Goal: Communication & Community: Answer question/provide support

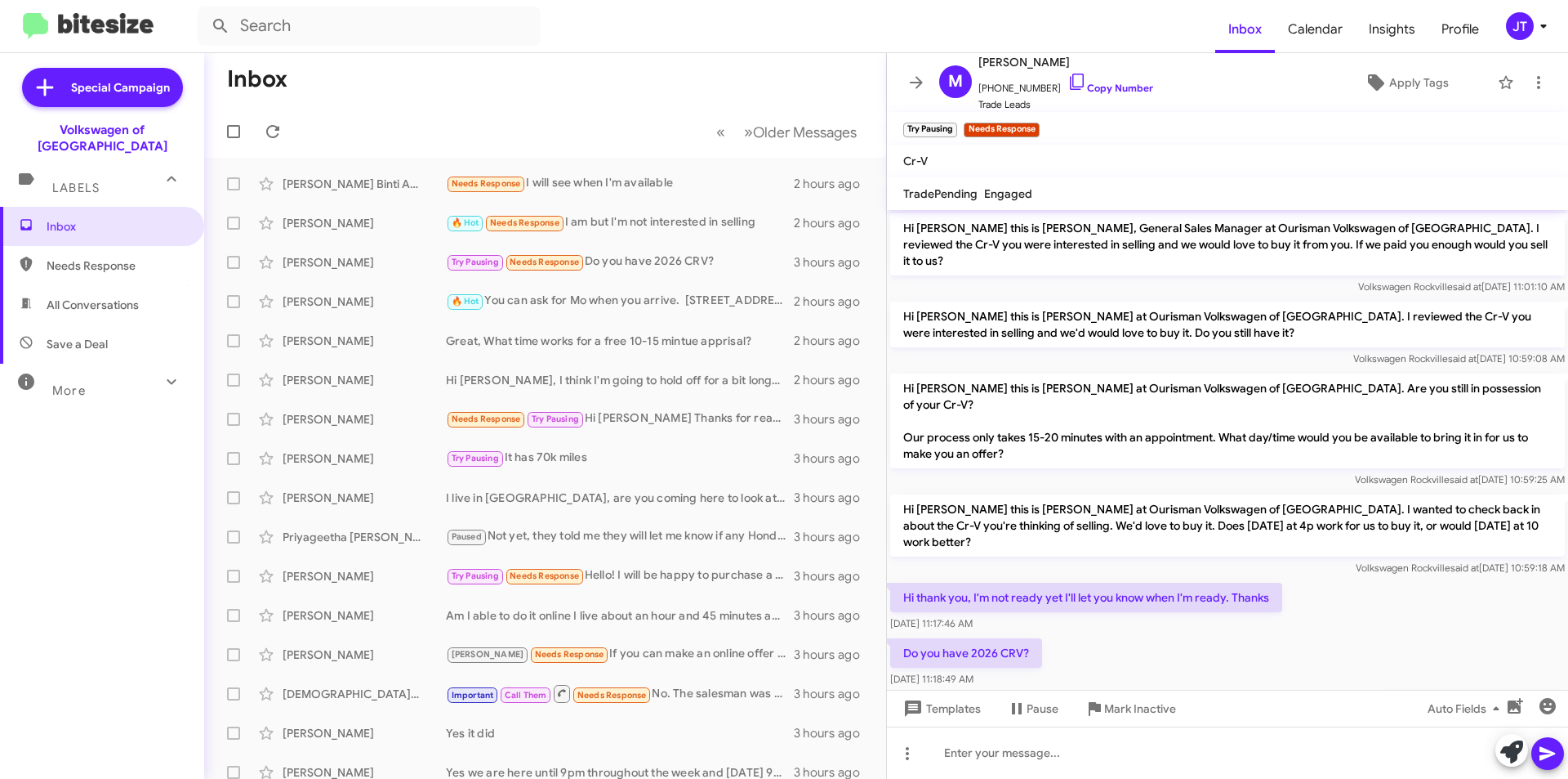
scroll to position [52, 0]
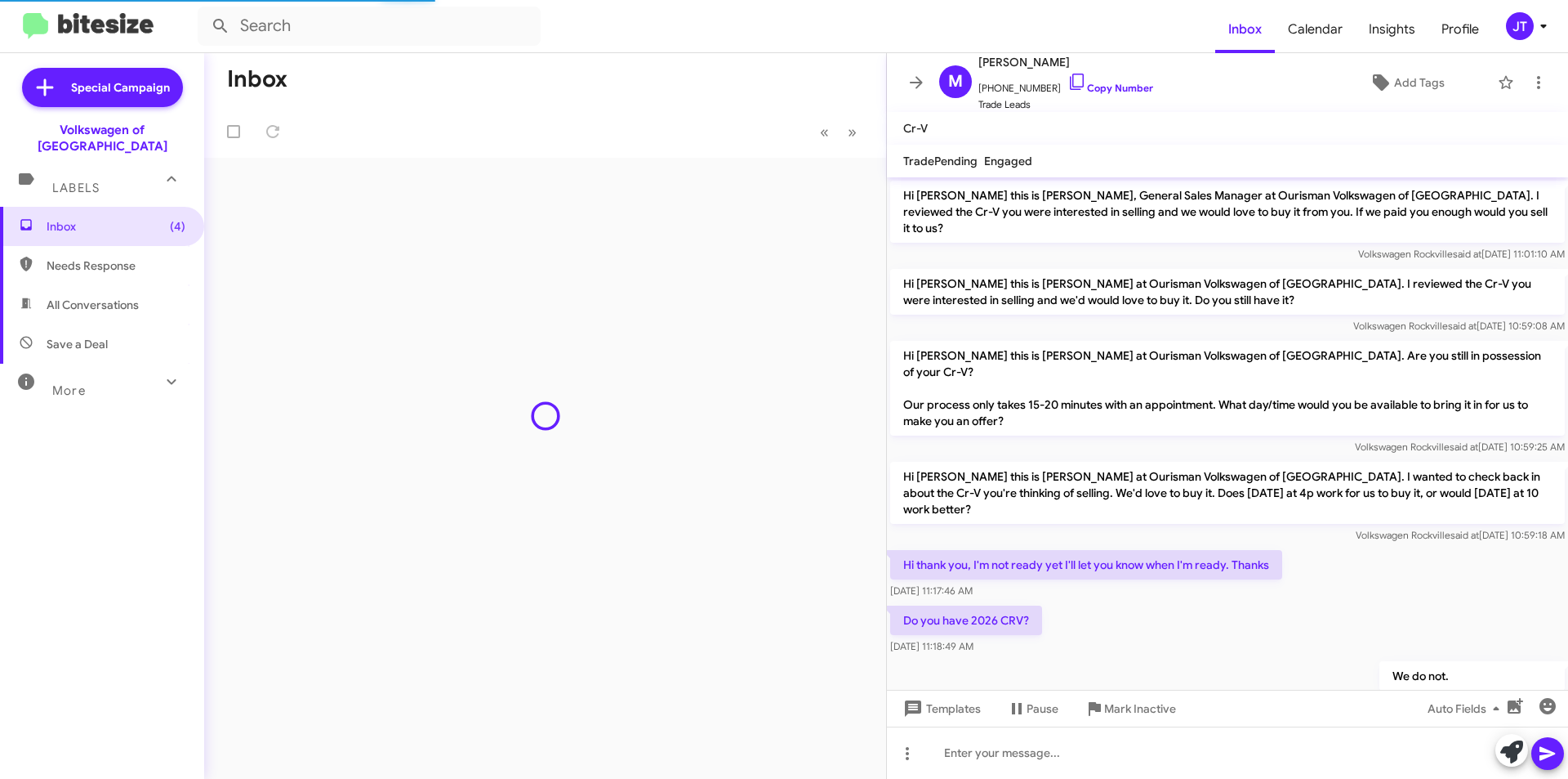
scroll to position [20, 0]
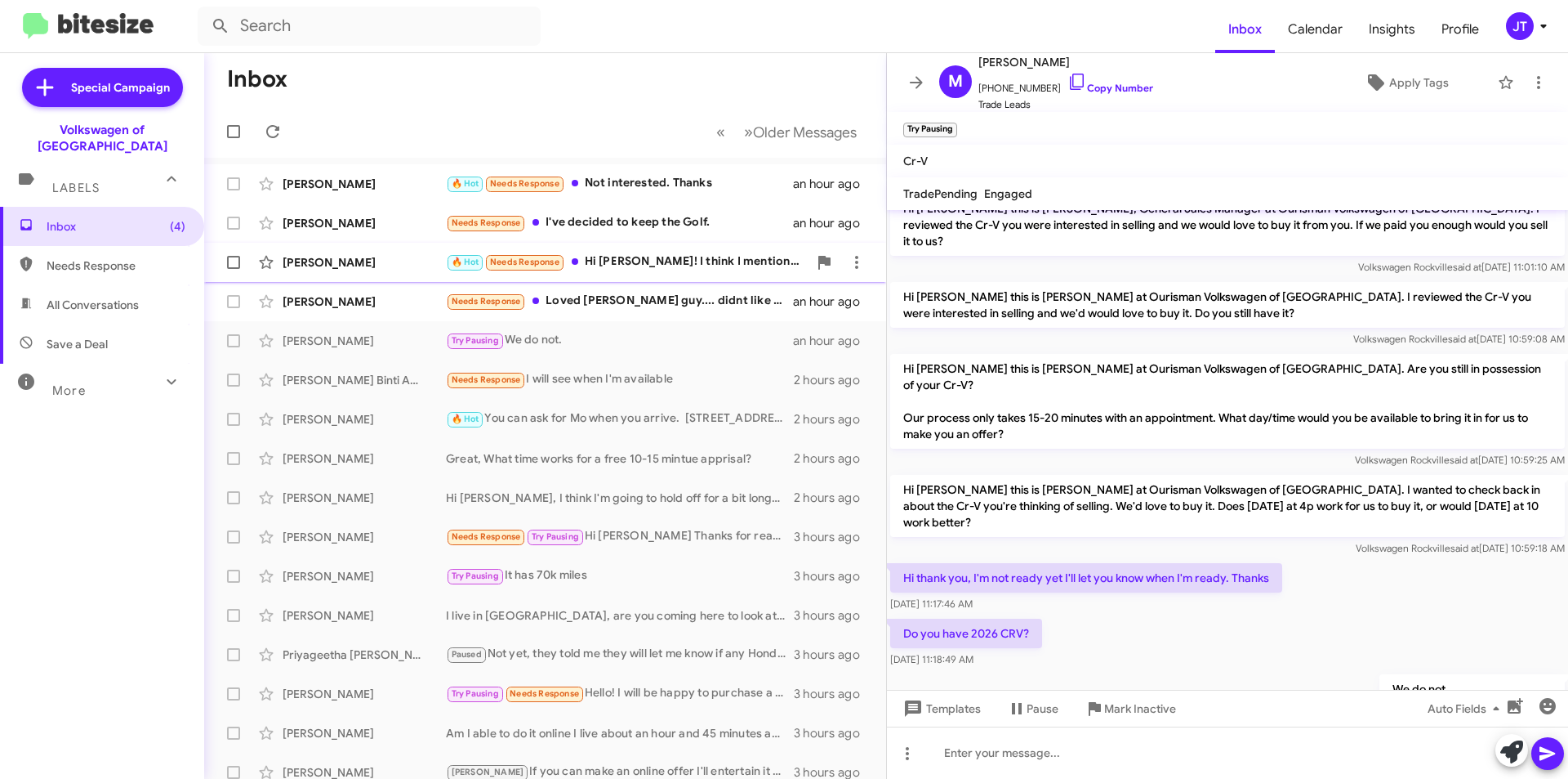
click at [716, 261] on div "🔥 Hot Needs Response Hi Jamisha! I think I mentioned that the CX-9 was nice; ho…" at bounding box center [627, 261] width 362 height 19
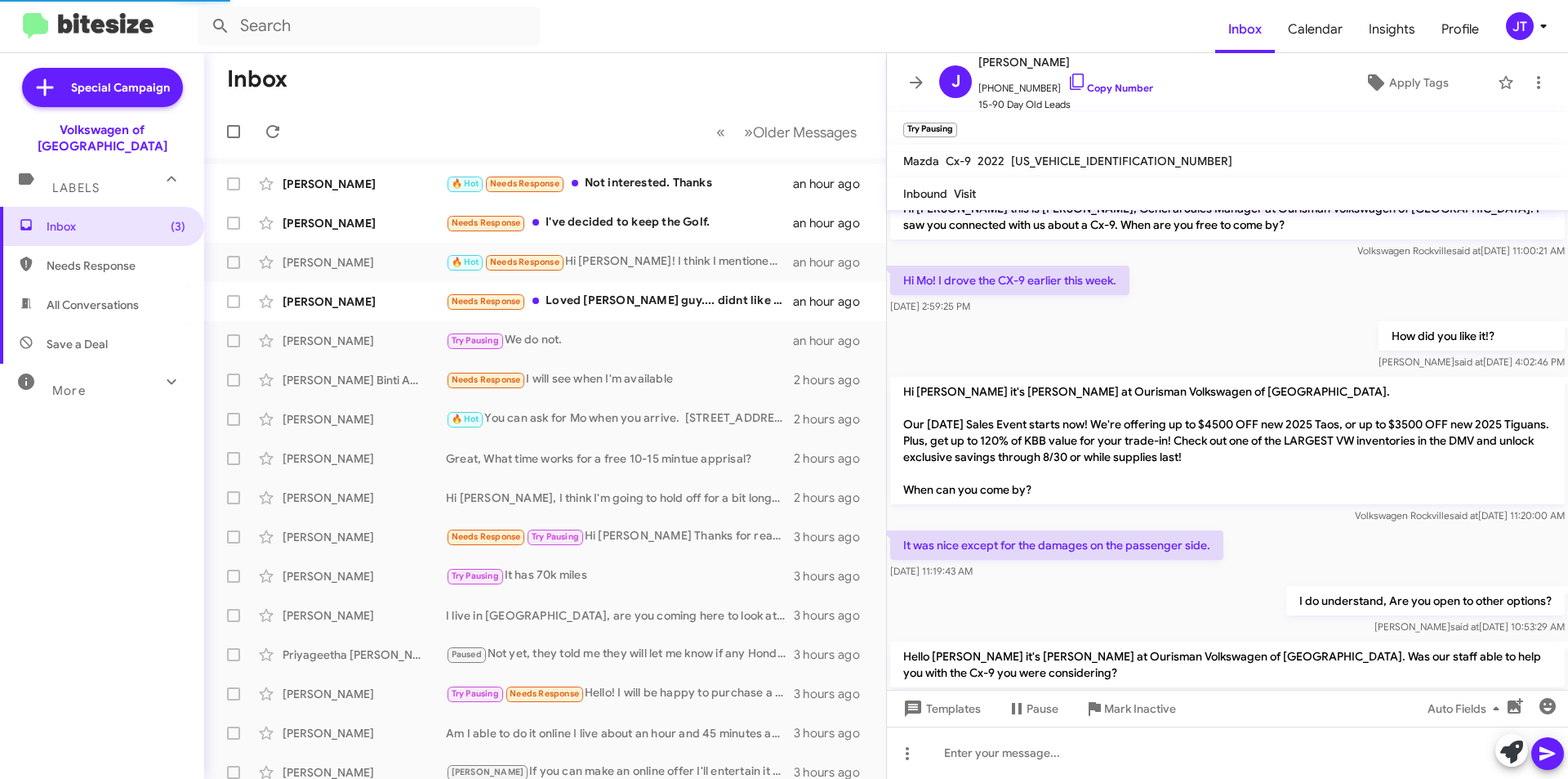
scroll to position [145, 0]
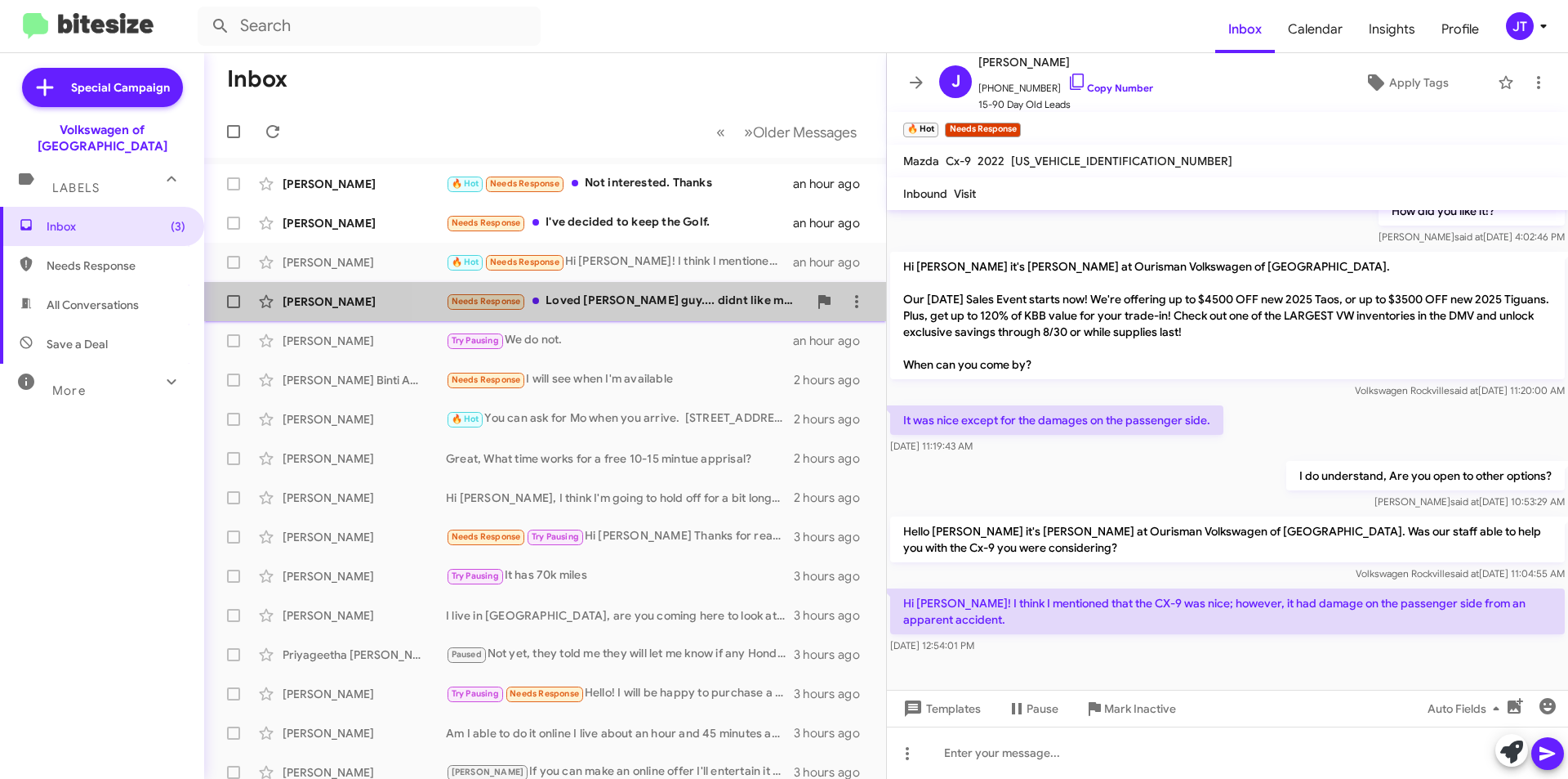
click at [684, 302] on div "Needs Response Loved Michael sales guy.... didnt like manager so I won't be back" at bounding box center [627, 300] width 362 height 19
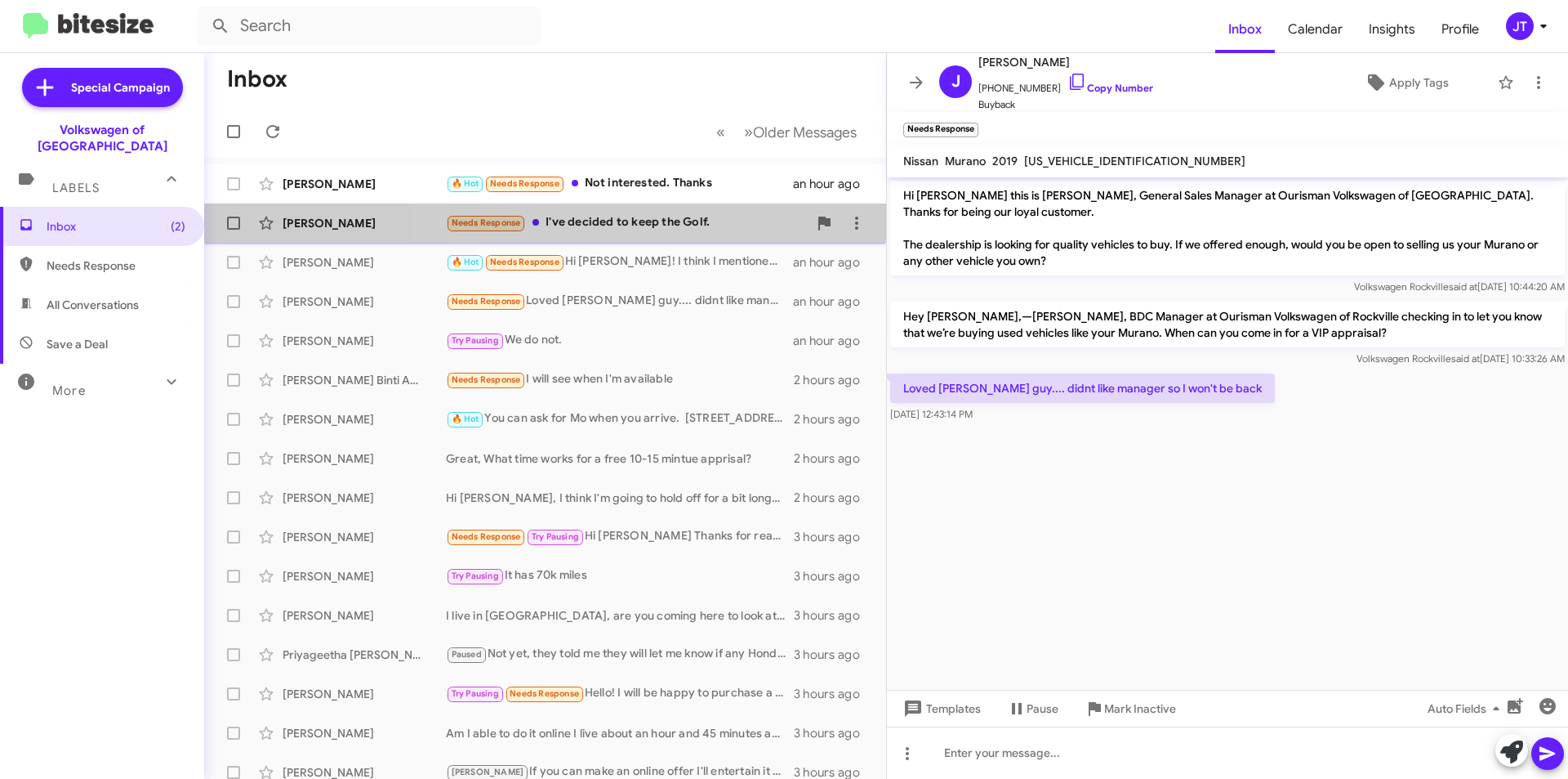
click at [719, 229] on div "Needs Response I've decided to keep the Golf." at bounding box center [627, 222] width 362 height 19
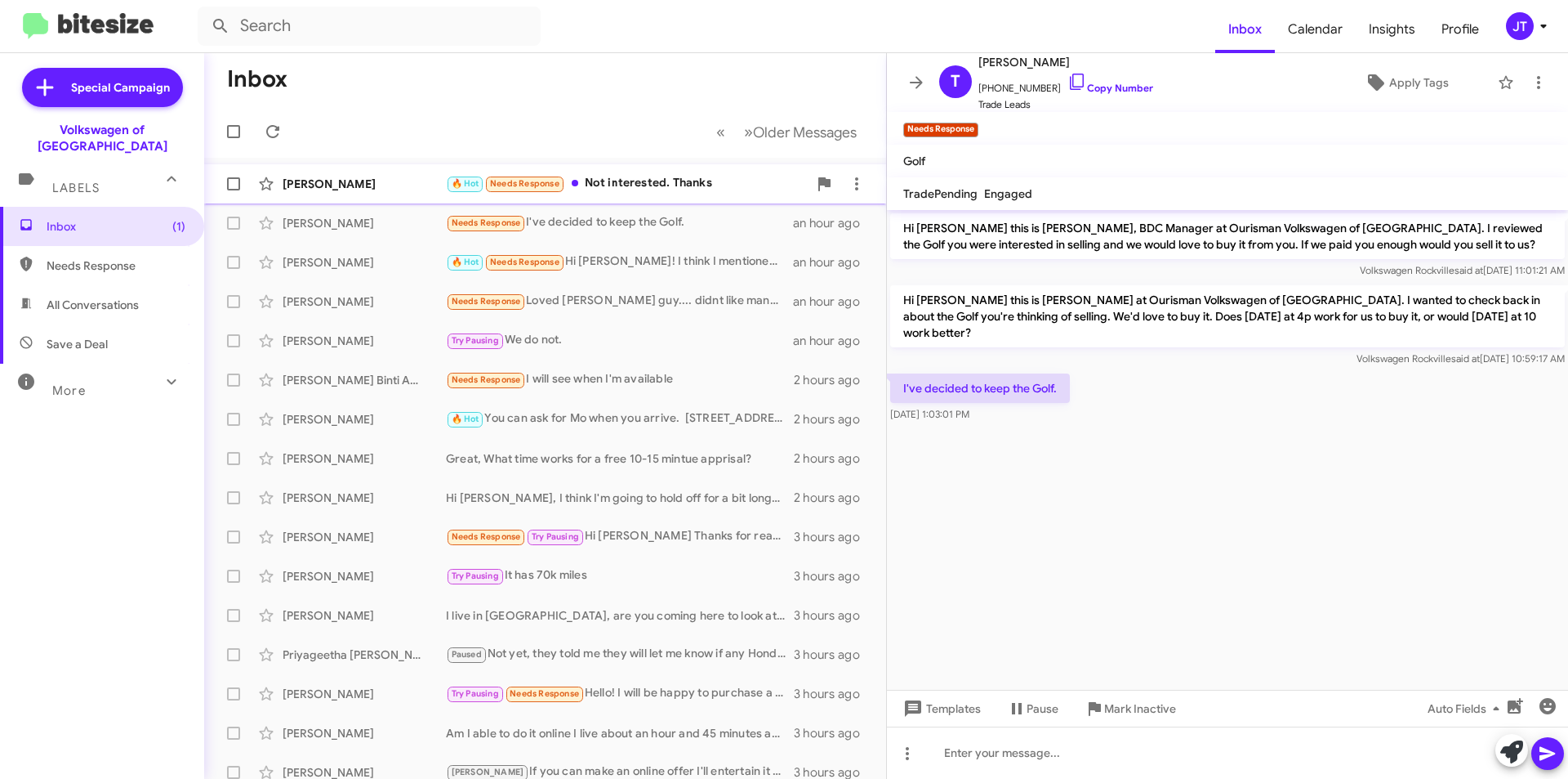
click at [686, 182] on div "🔥 Hot Needs Response Not interested. Thanks" at bounding box center [627, 183] width 362 height 19
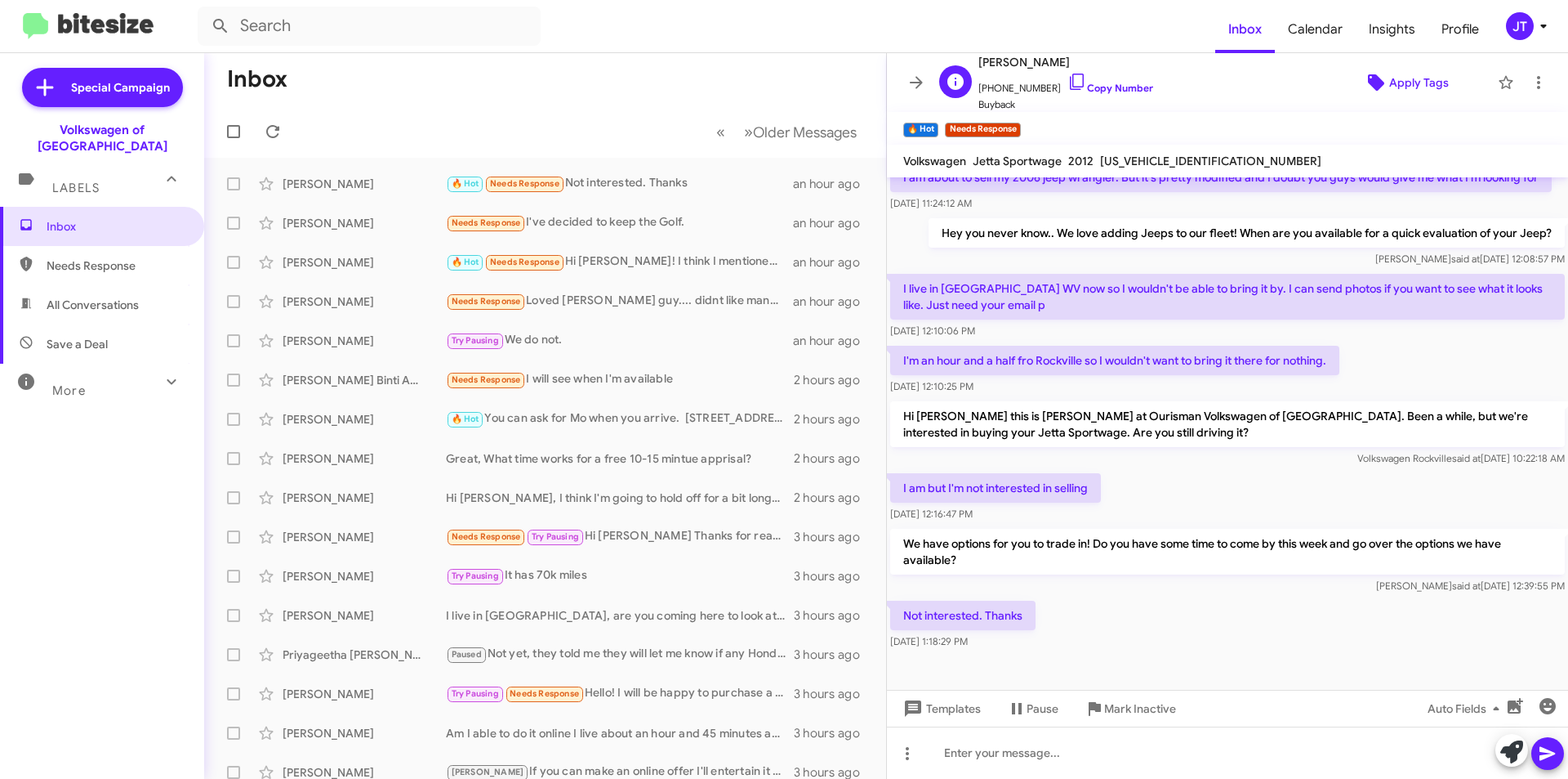
click at [1401, 97] on span "Apply Tags" at bounding box center [1418, 82] width 60 height 29
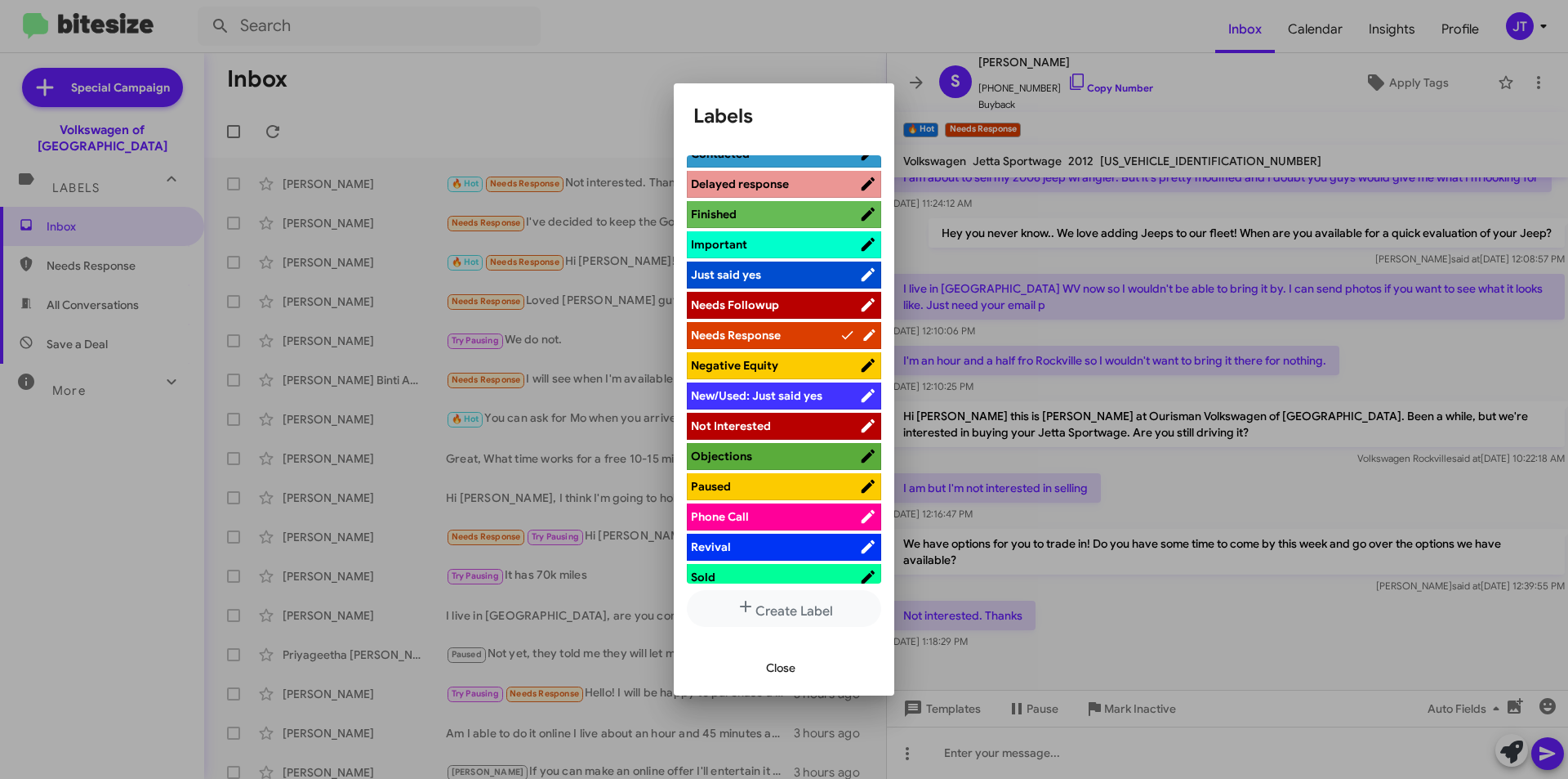
scroll to position [490, 0]
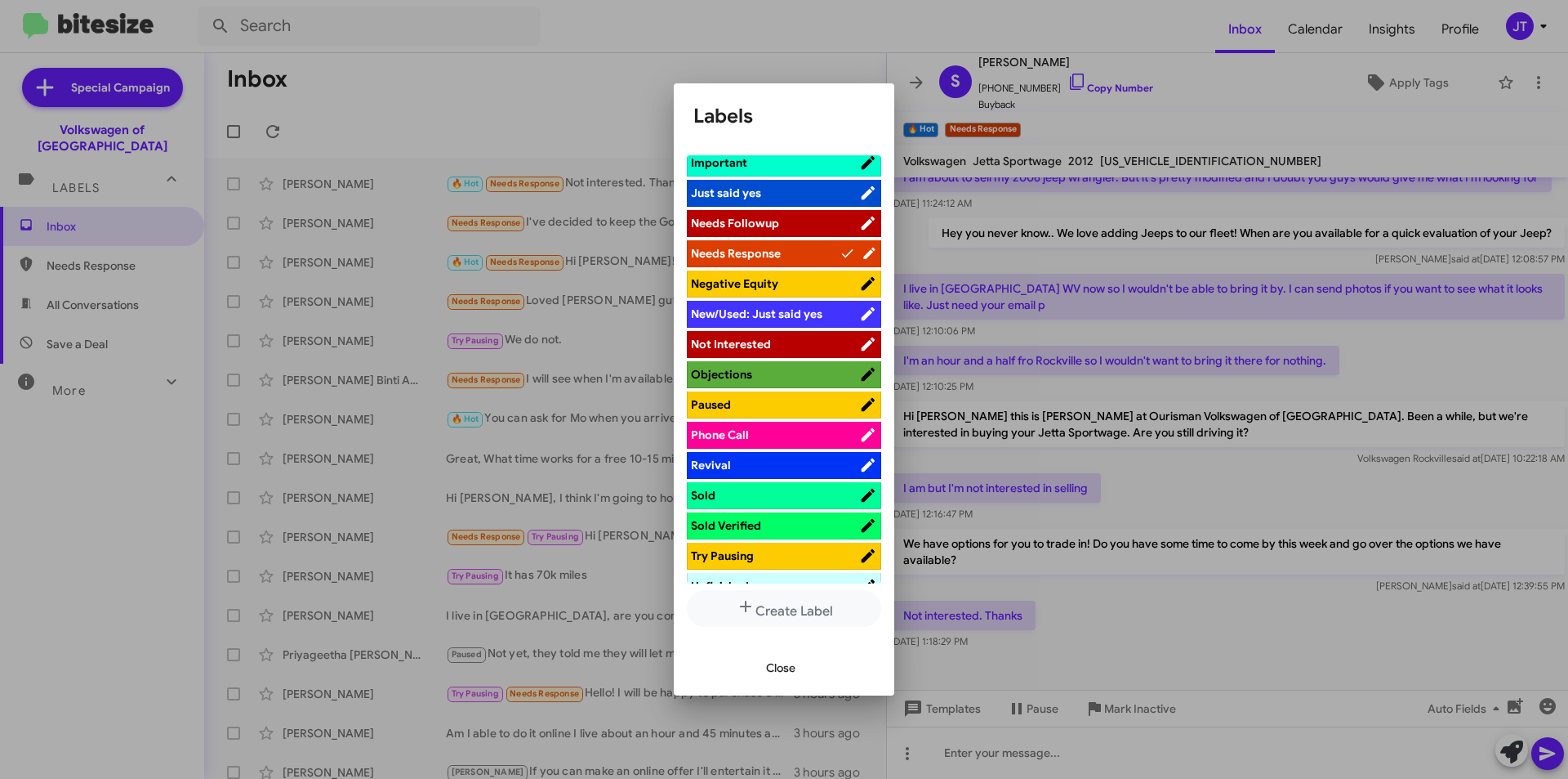
click at [765, 344] on span "Not Interested" at bounding box center [731, 344] width 80 height 15
click at [795, 672] on span "Close" at bounding box center [781, 667] width 29 height 29
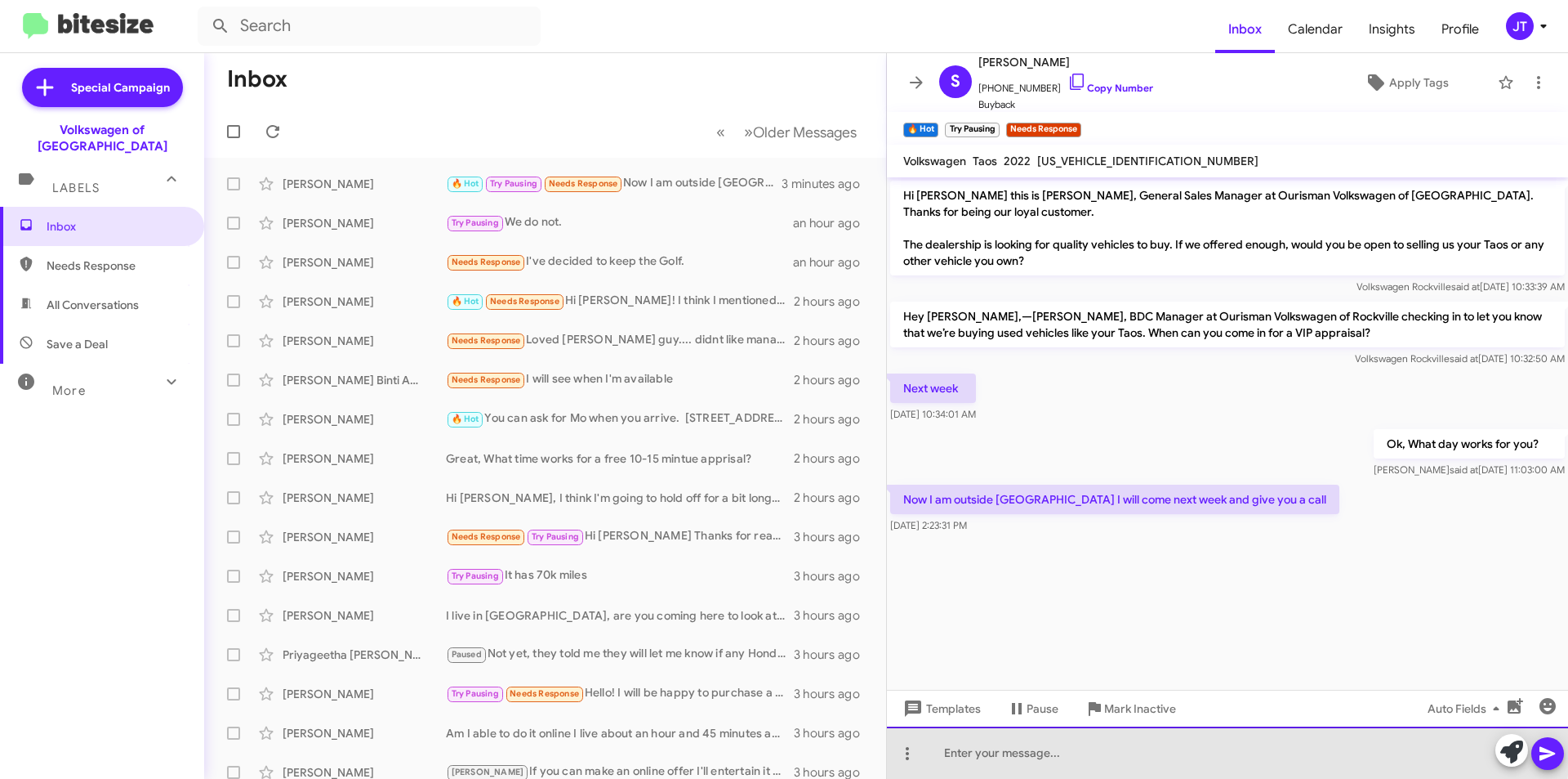
click at [1030, 746] on div at bounding box center [1228, 752] width 681 height 52
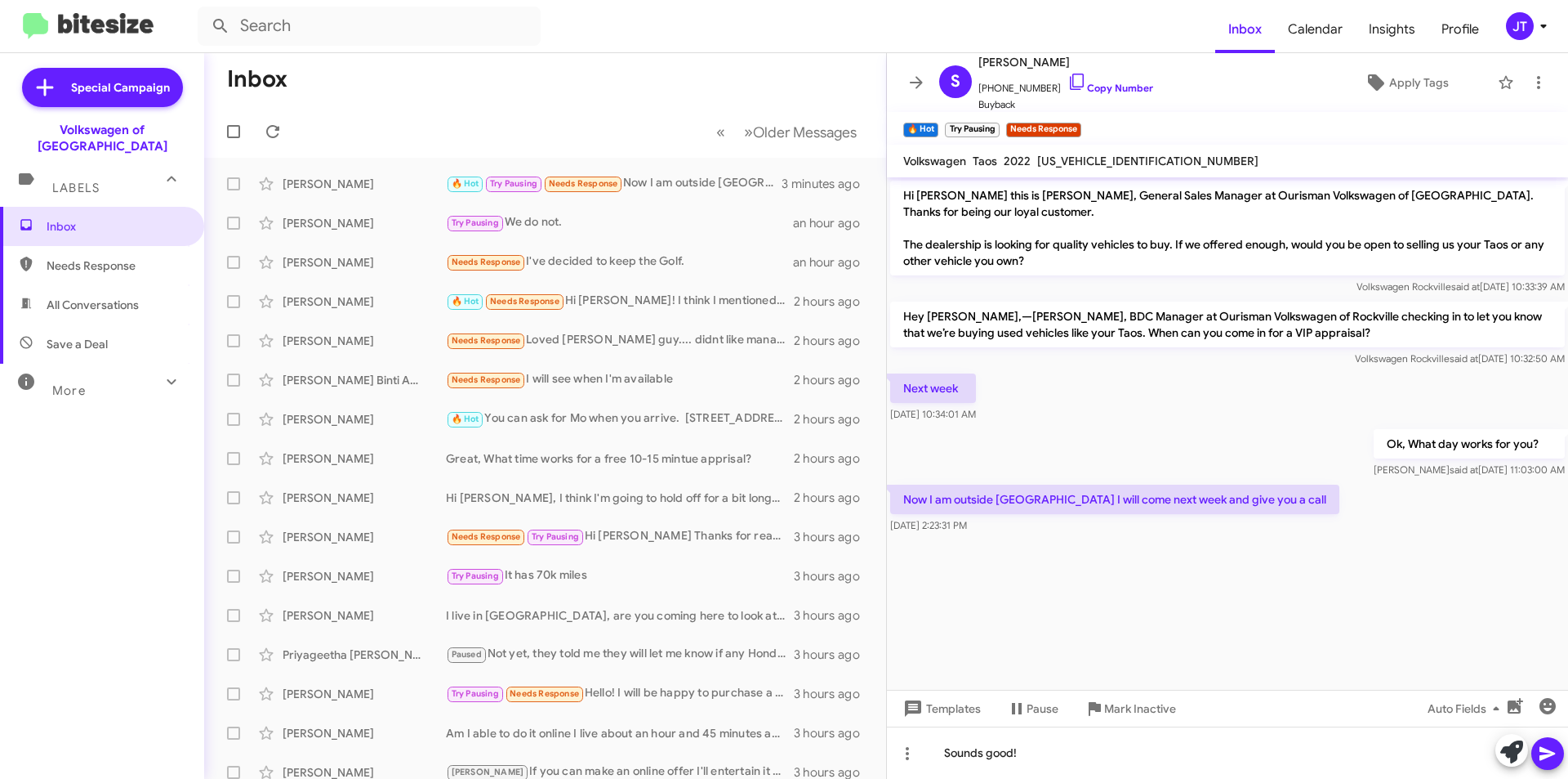
click at [1546, 756] on icon at bounding box center [1547, 754] width 16 height 14
drag, startPoint x: 0, startPoint y: 0, endPoint x: 1537, endPoint y: 32, distance: 1537.3
click at [1537, 32] on icon at bounding box center [1544, 26] width 20 height 20
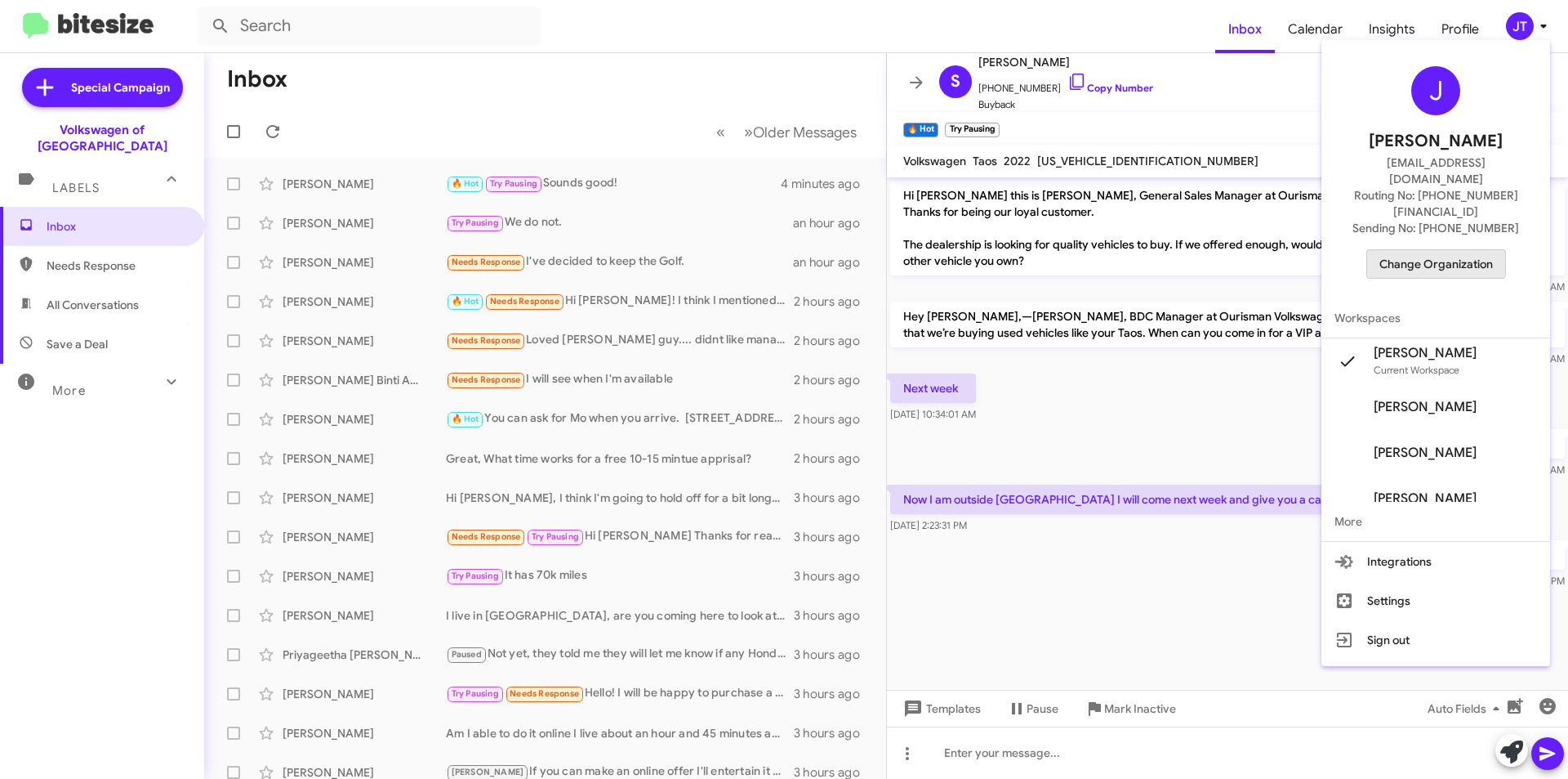
click at [1441, 251] on span "Change Organization" at bounding box center [1436, 264] width 113 height 27
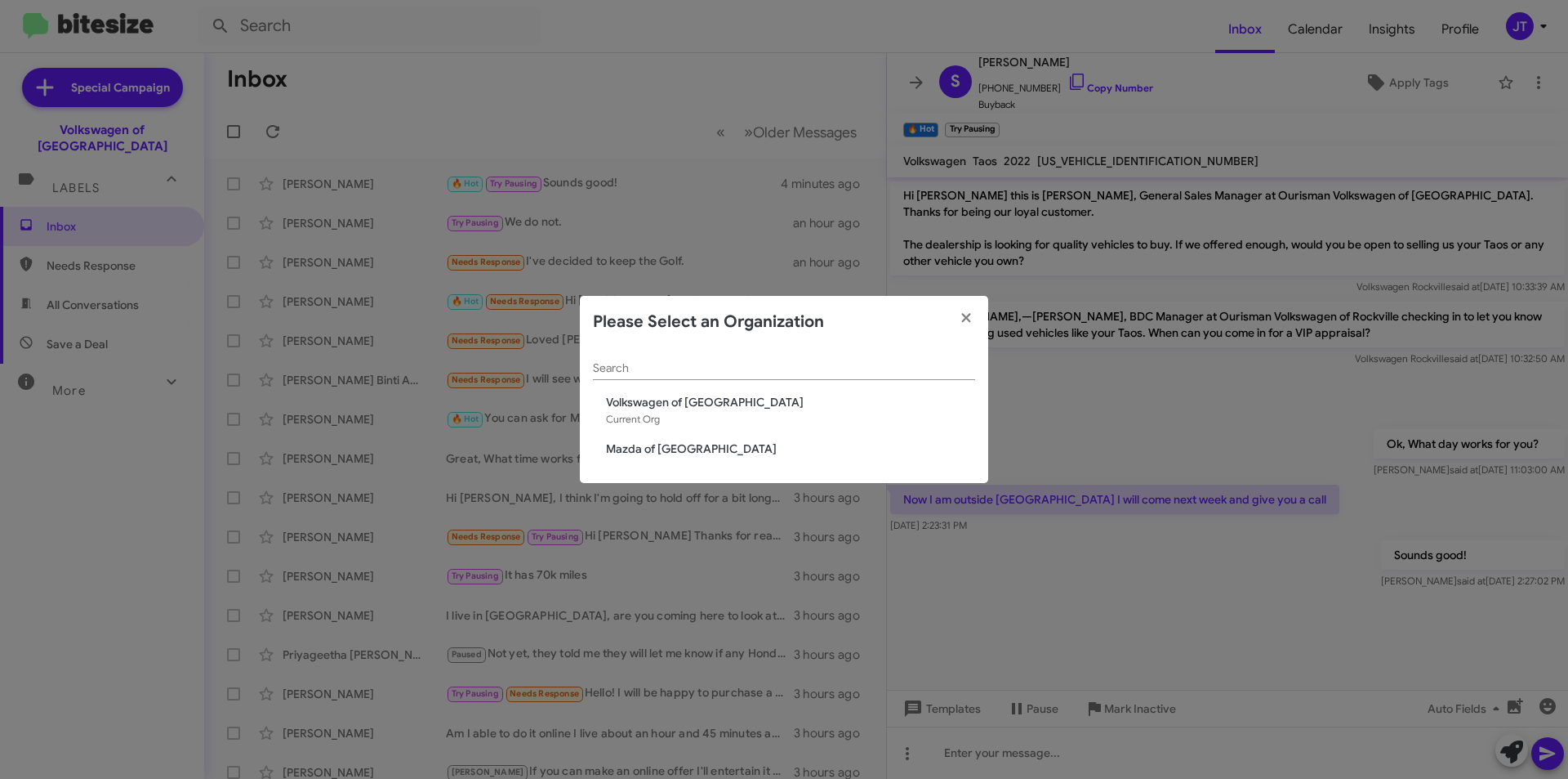
click at [728, 448] on span "Mazda of [GEOGRAPHIC_DATA]" at bounding box center [790, 448] width 369 height 17
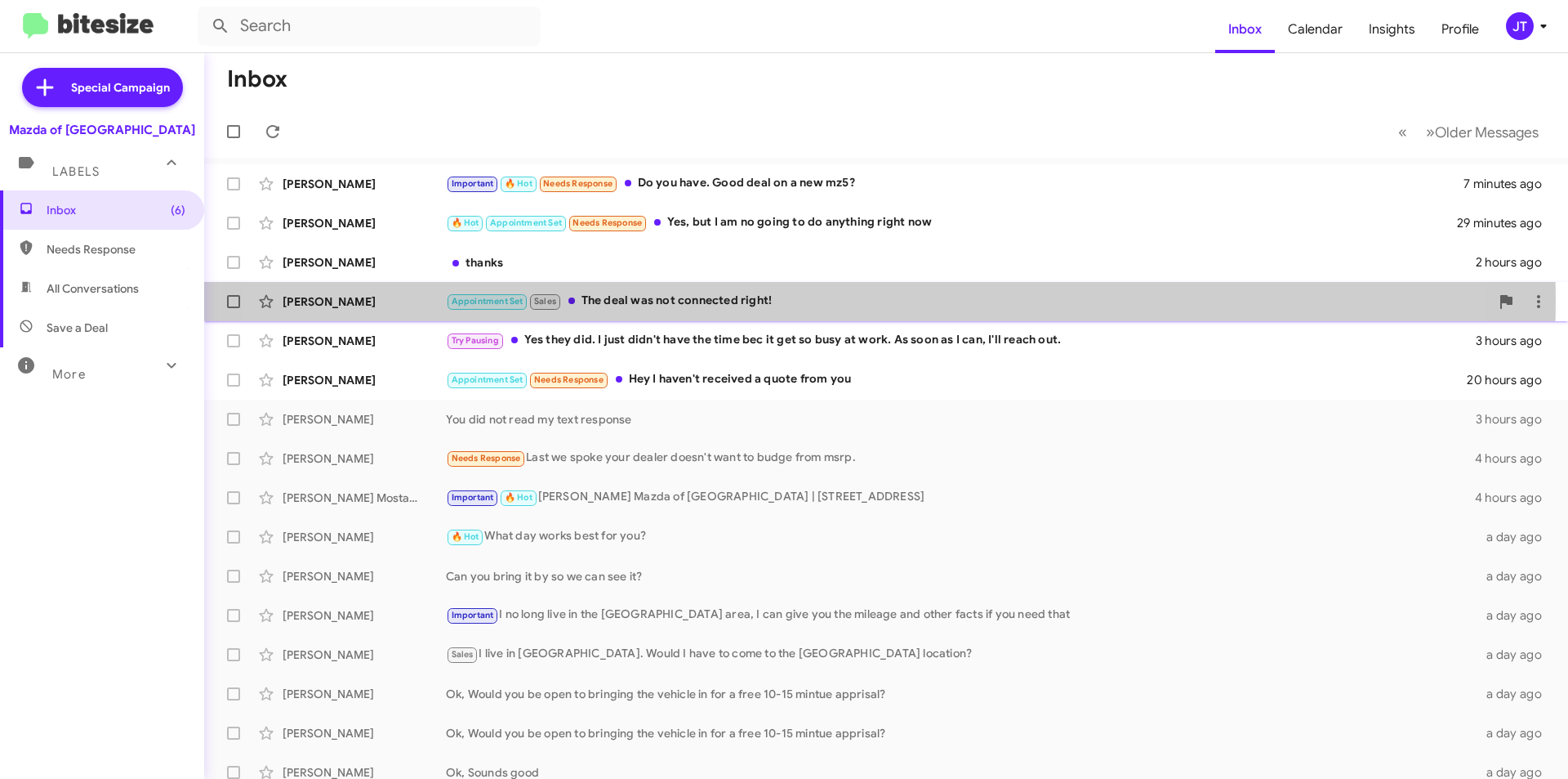
click at [794, 299] on div "Appointment Set Sales The deal was not connected right!" at bounding box center [967, 300] width 1044 height 19
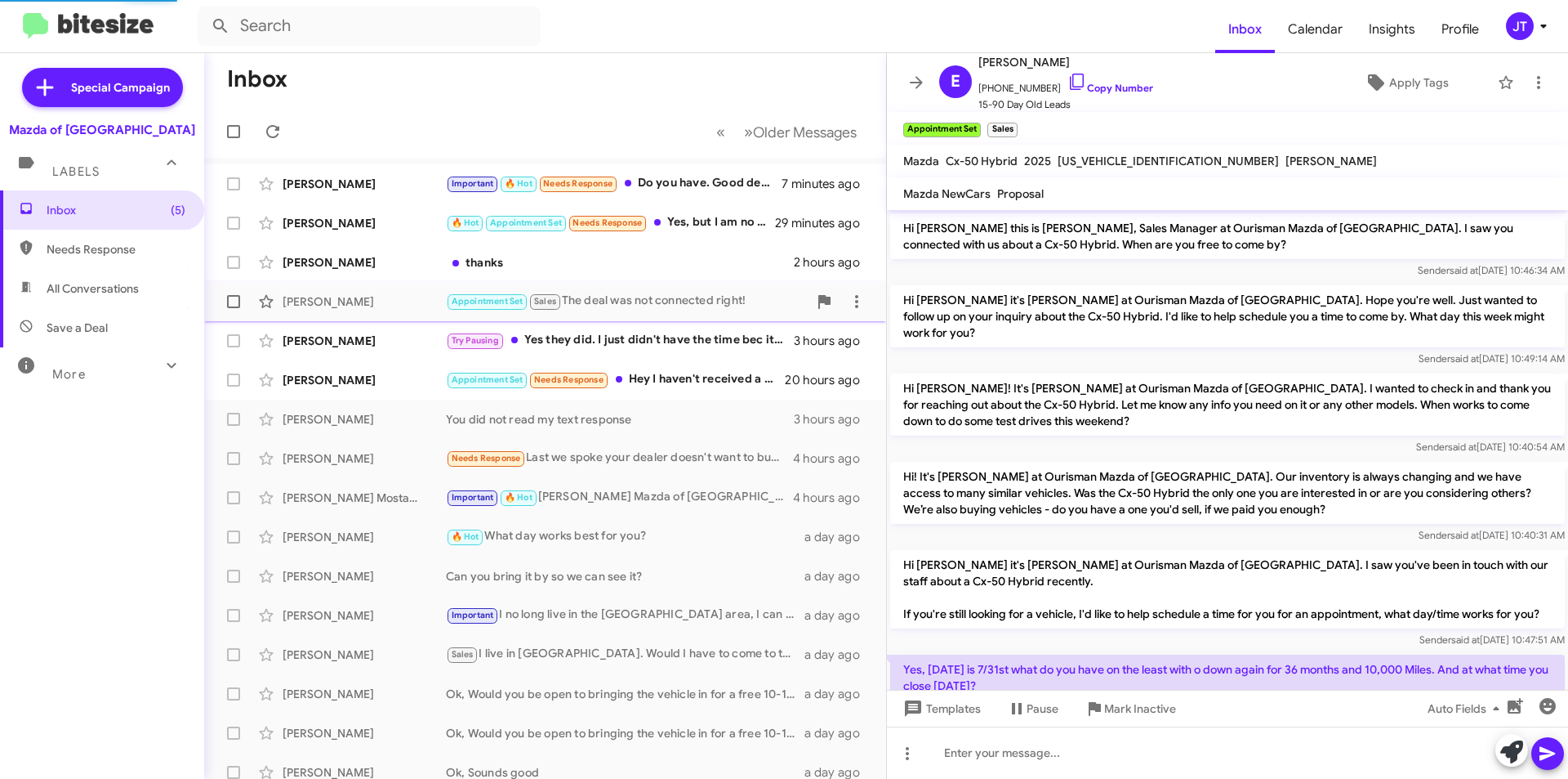
scroll to position [946, 0]
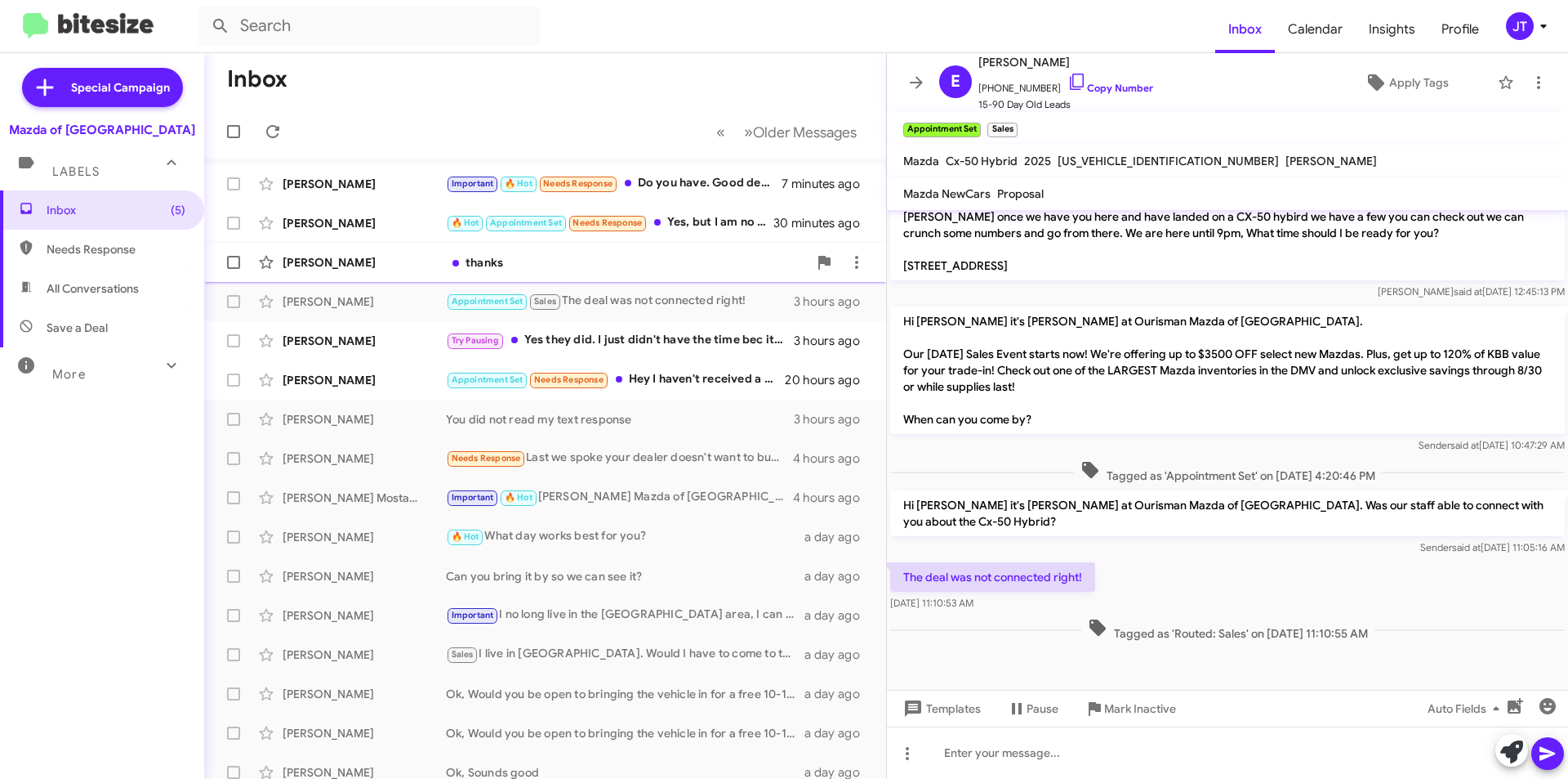
click at [586, 278] on div "[PERSON_NAME] thanks 2 hours ago" at bounding box center [545, 261] width 655 height 32
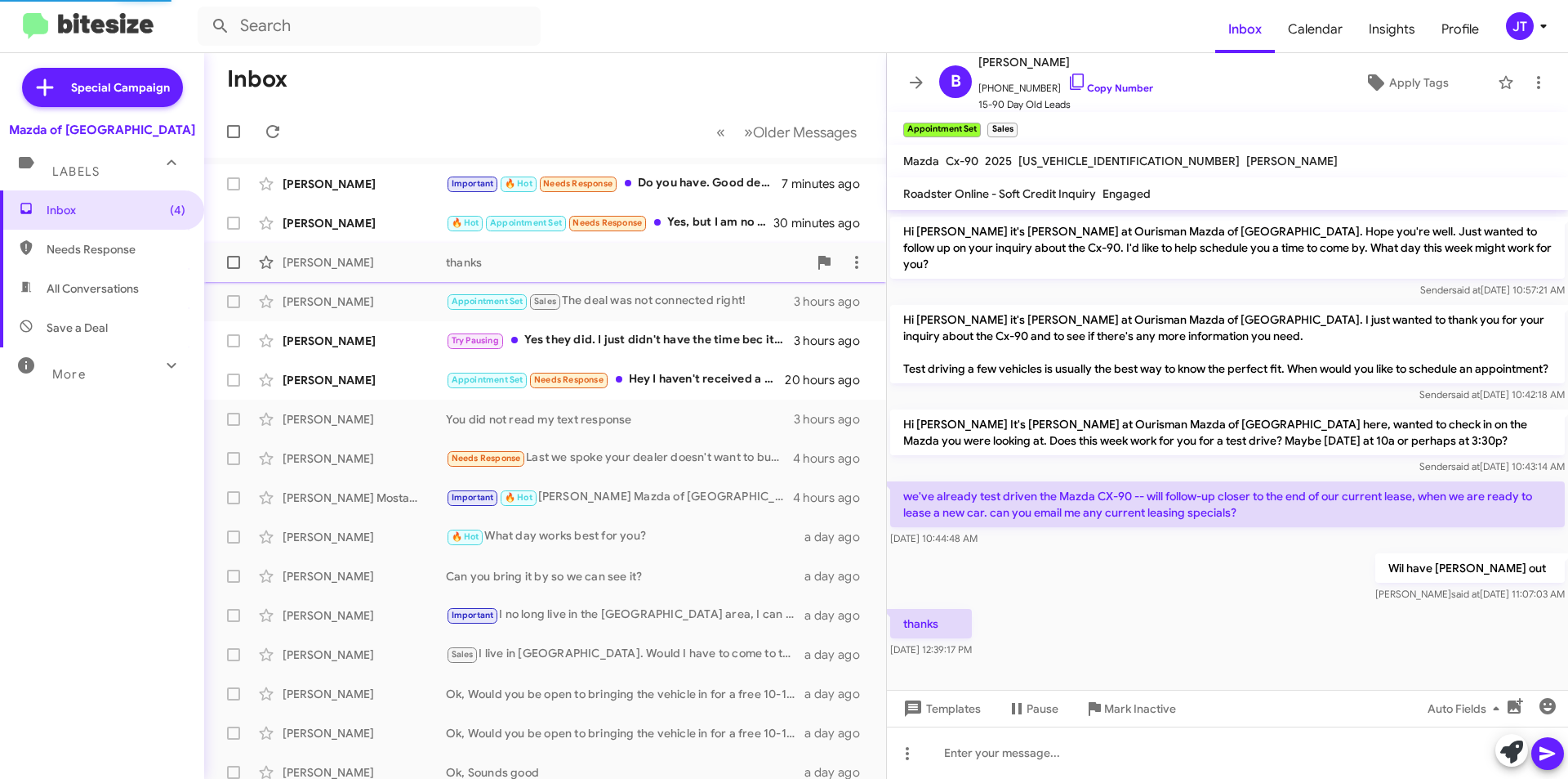
scroll to position [36, 0]
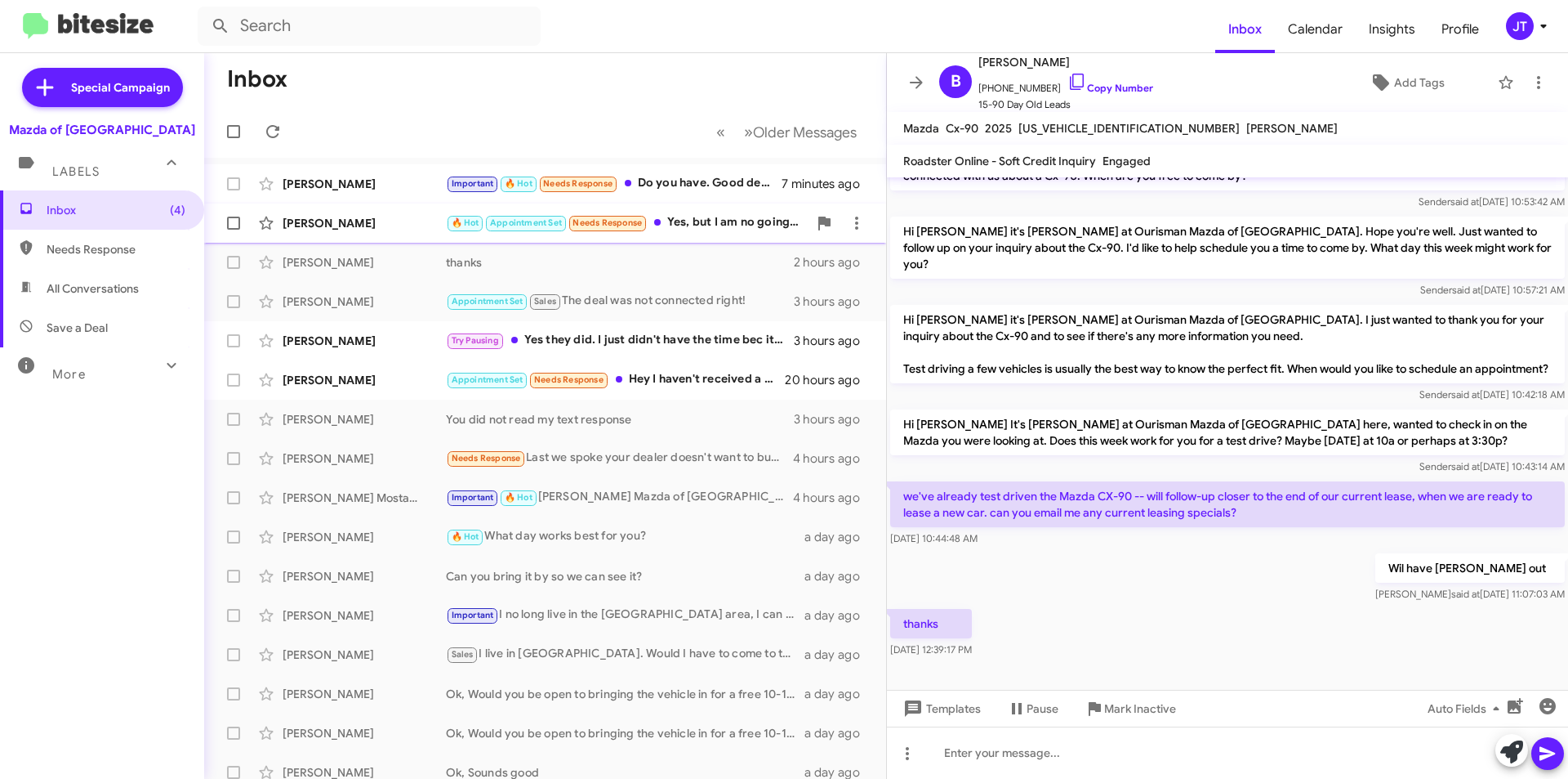
click at [736, 224] on div "🔥 Hot Appointment Set Needs Response Yes, but I am no going to do anything righ…" at bounding box center [627, 222] width 362 height 19
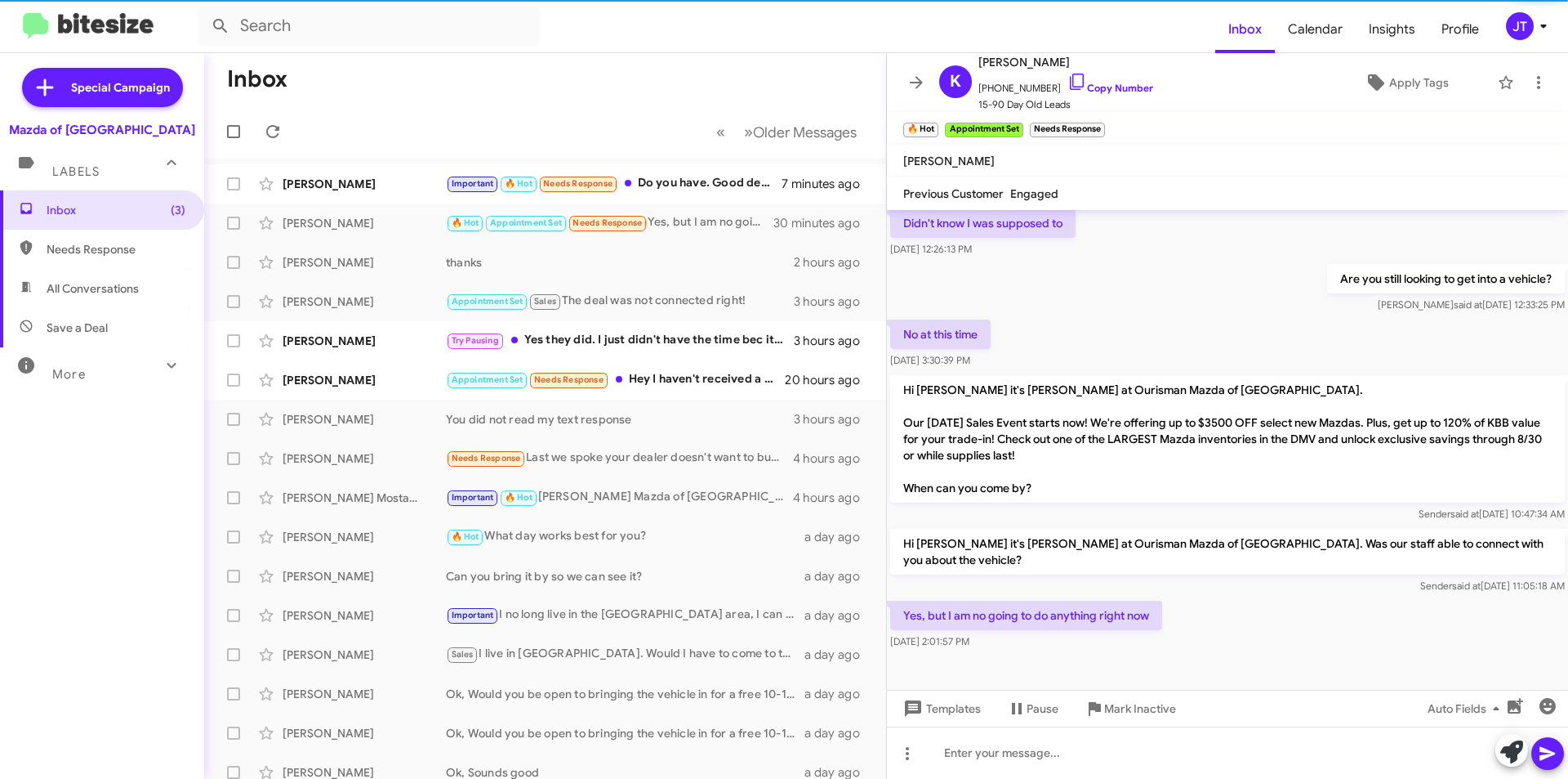
scroll to position [706, 0]
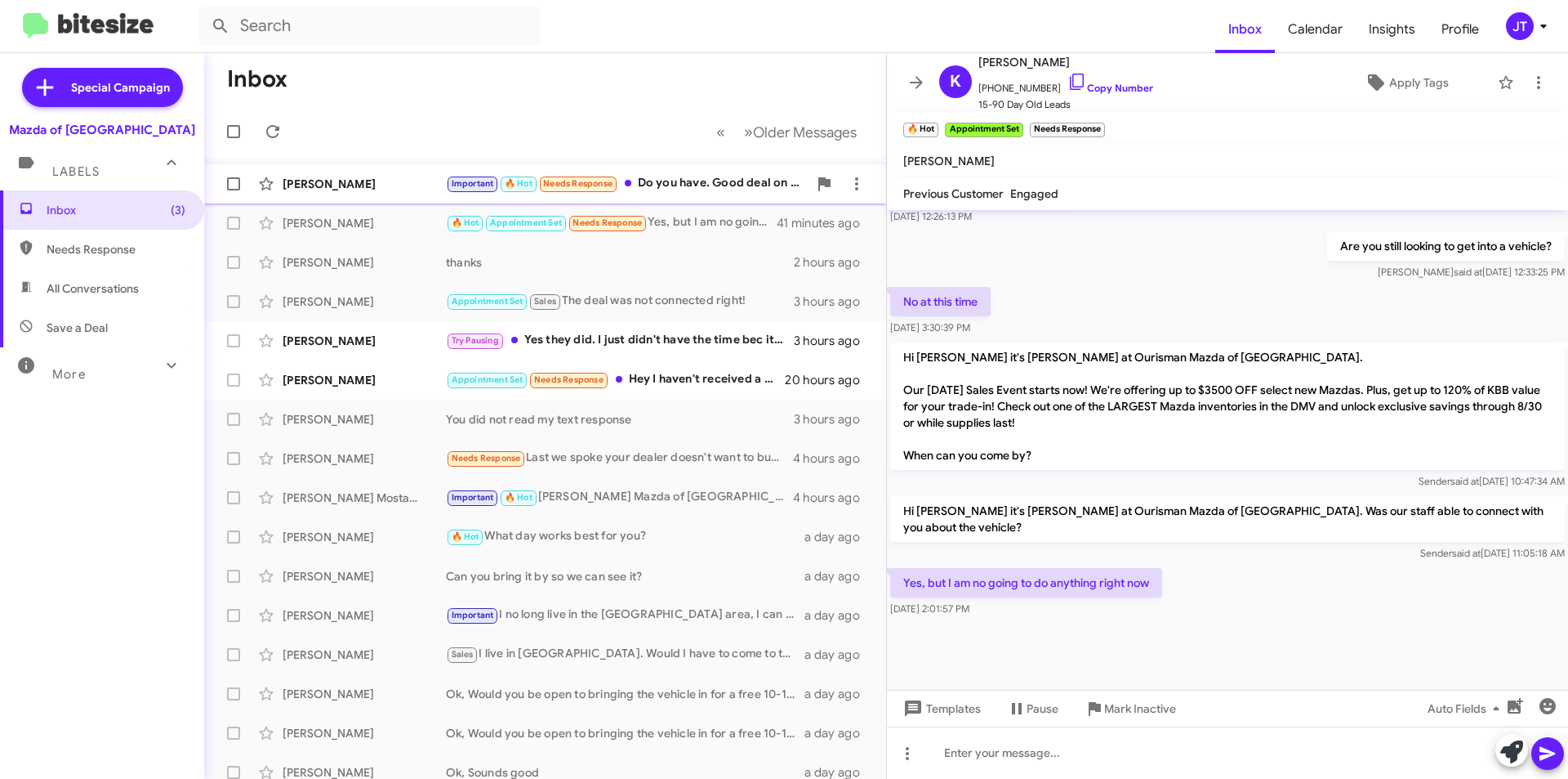
click at [719, 184] on div "Important 🔥 Hot Needs Response Do you have. Good deal on a new mz5?" at bounding box center [627, 183] width 362 height 19
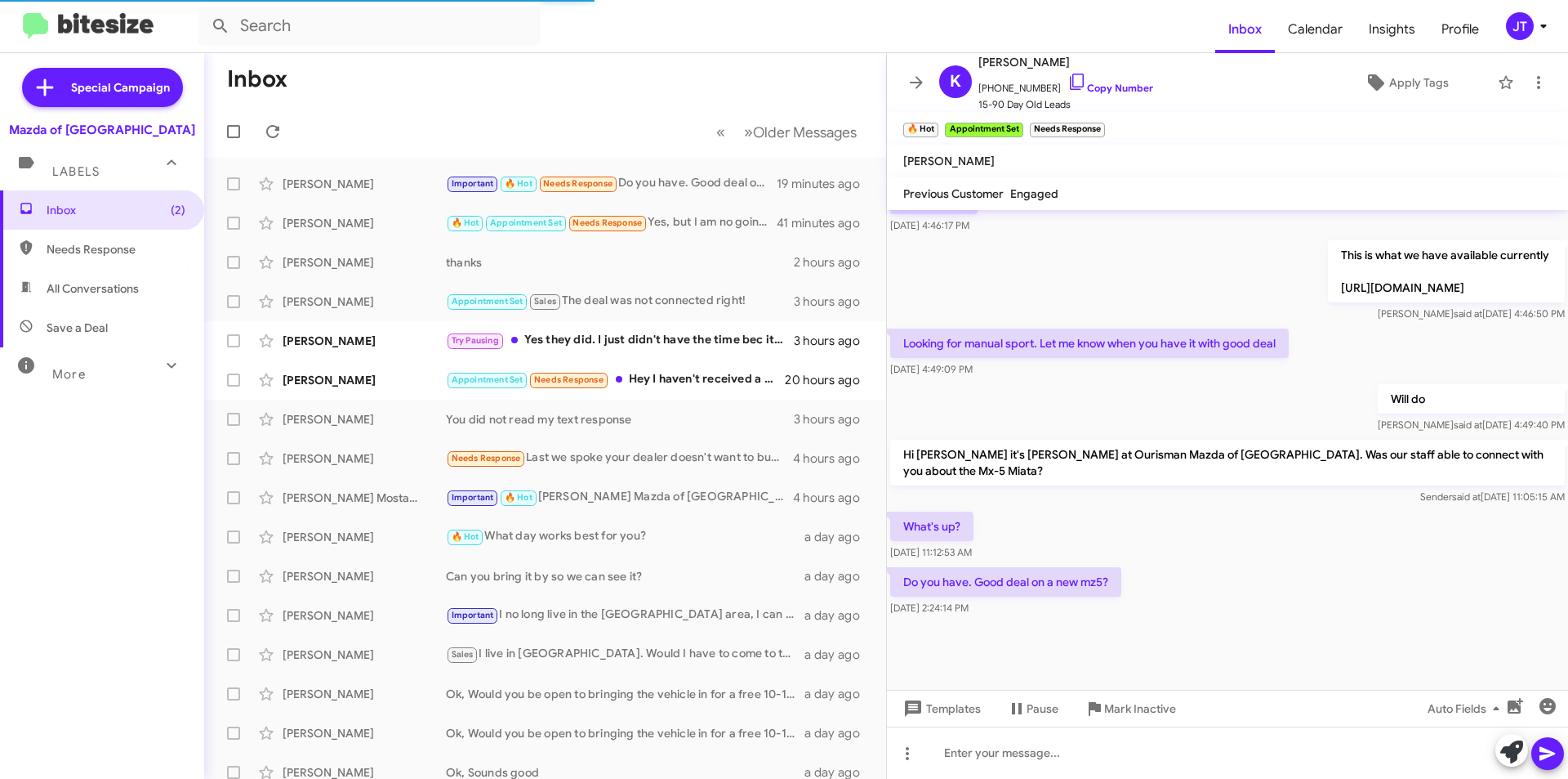
scroll to position [692, 0]
